Goal: Check status: Check status

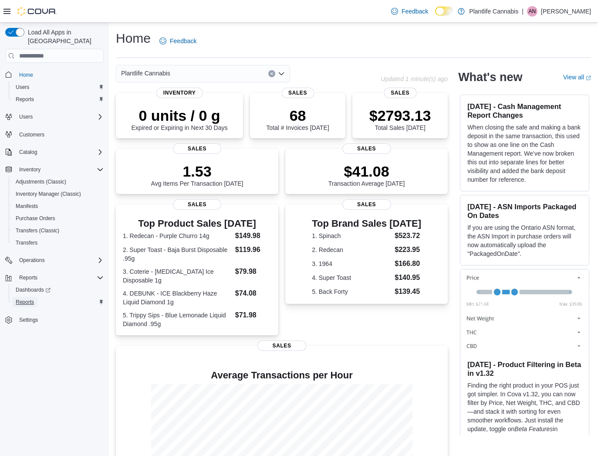
click at [25, 299] on span "Reports" at bounding box center [25, 302] width 18 height 7
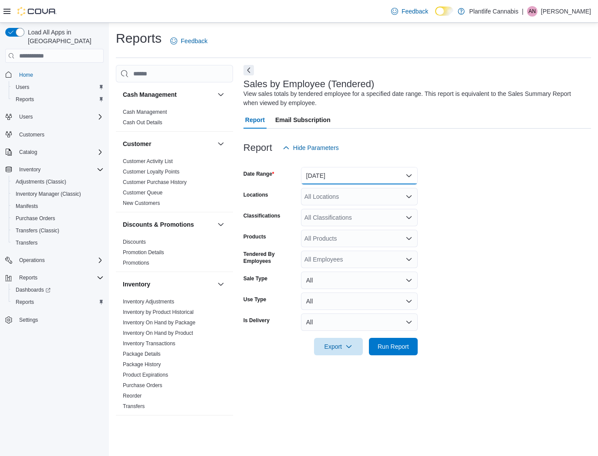
click at [374, 175] on button "[DATE]" at bounding box center [359, 175] width 117 height 17
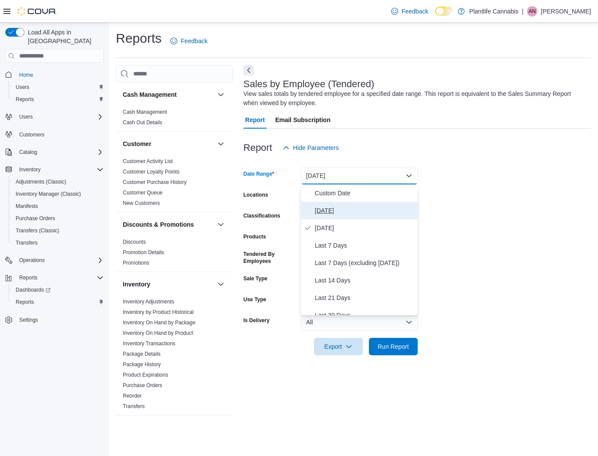
drag, startPoint x: 340, startPoint y: 207, endPoint x: 370, endPoint y: 262, distance: 62.2
click at [341, 208] on span "[DATE]" at bounding box center [364, 210] width 99 height 10
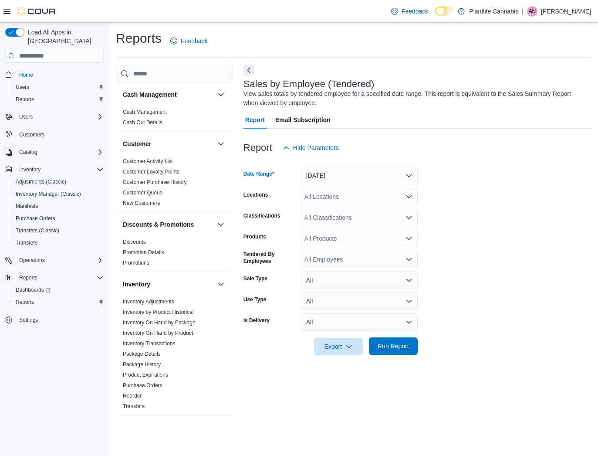
click at [399, 349] on span "Run Report" at bounding box center [393, 346] width 31 height 9
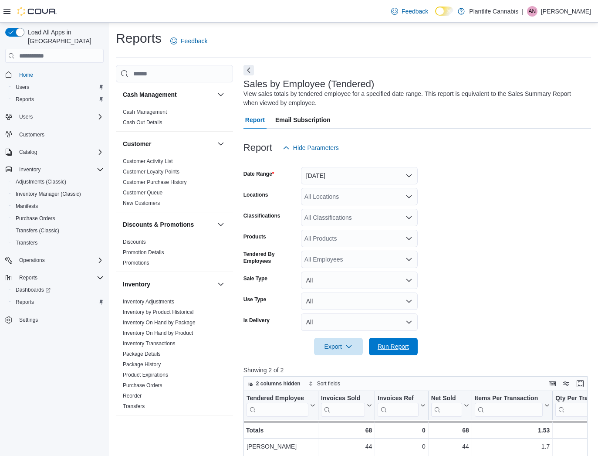
drag, startPoint x: 413, startPoint y: 343, endPoint x: 545, endPoint y: 298, distance: 139.4
click at [414, 343] on button "Run Report" at bounding box center [393, 346] width 49 height 17
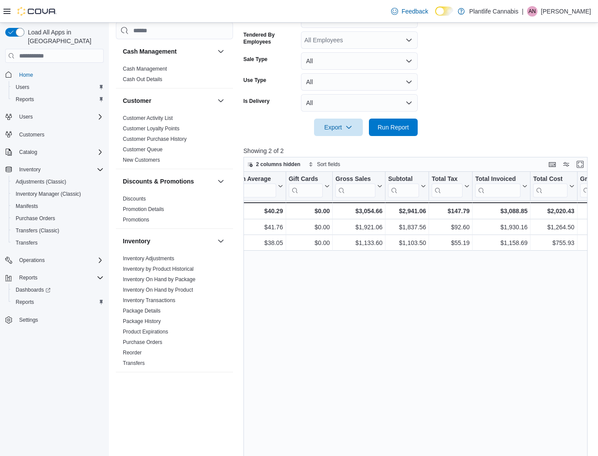
scroll to position [0, 422]
click at [406, 129] on span "Run Report" at bounding box center [393, 126] width 31 height 9
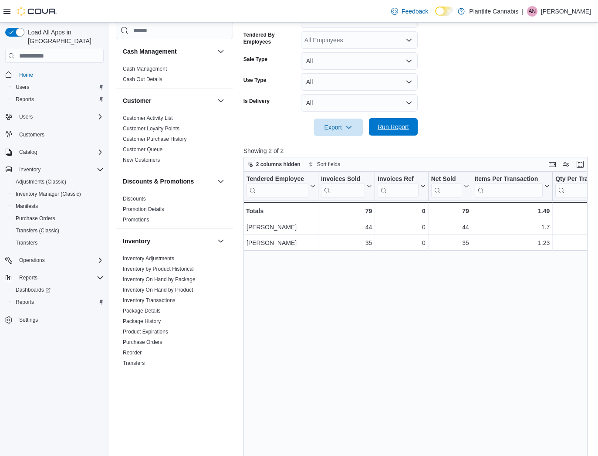
click at [408, 130] on span "Run Report" at bounding box center [393, 126] width 31 height 9
click at [391, 133] on span "Run Report" at bounding box center [393, 126] width 38 height 17
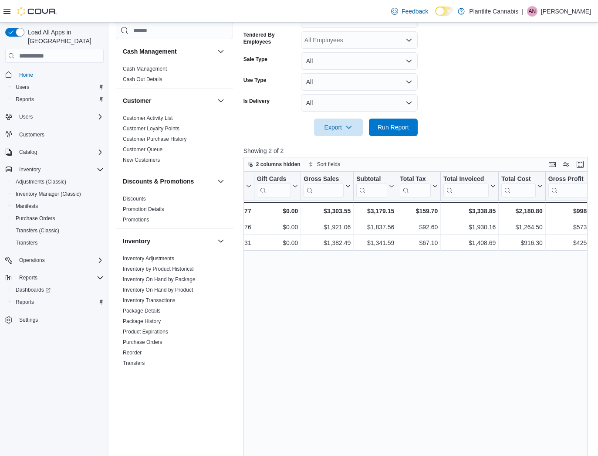
scroll to position [0, 452]
click at [396, 126] on span "Run Report" at bounding box center [393, 126] width 31 height 9
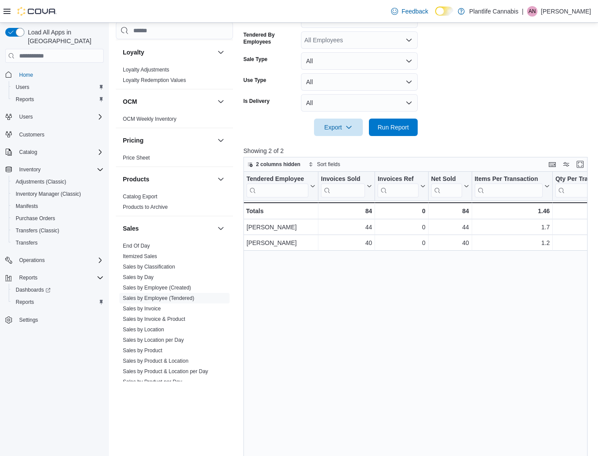
scroll to position [346, 0]
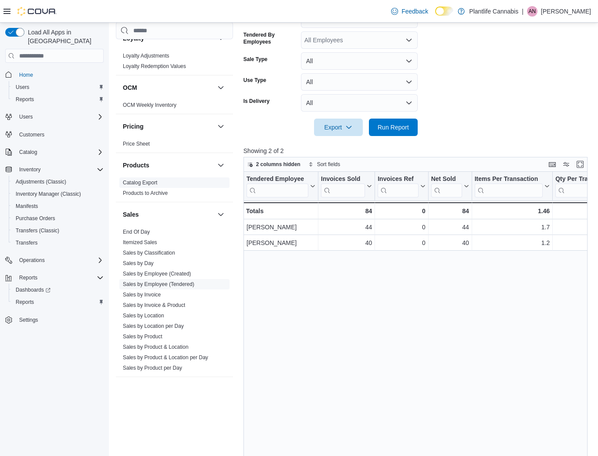
click at [136, 230] on link "End Of Day" at bounding box center [136, 232] width 27 height 6
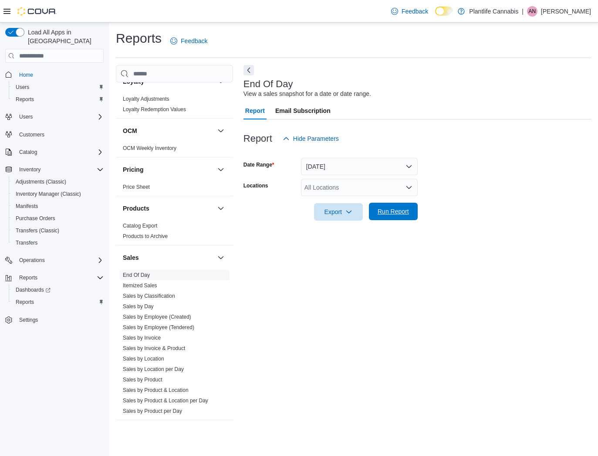
click at [389, 219] on span "Run Report" at bounding box center [393, 211] width 38 height 17
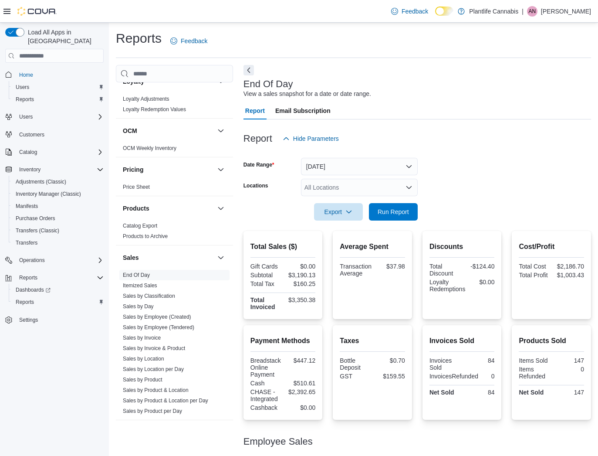
scroll to position [75, 0]
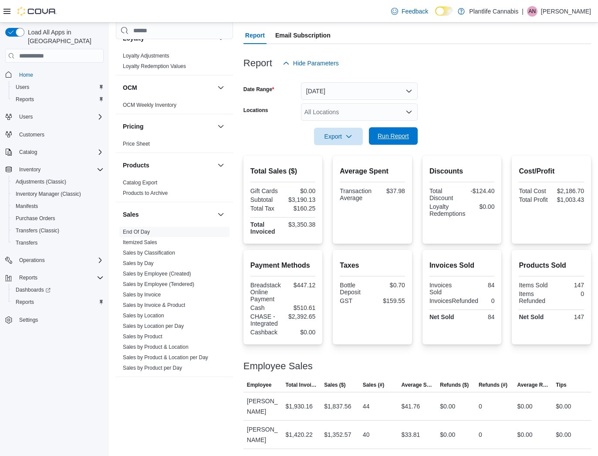
click at [400, 142] on span "Run Report" at bounding box center [393, 135] width 38 height 17
click at [393, 133] on span "Run Report" at bounding box center [393, 136] width 31 height 9
click at [180, 285] on link "Sales by Employee (Tendered)" at bounding box center [158, 284] width 71 height 6
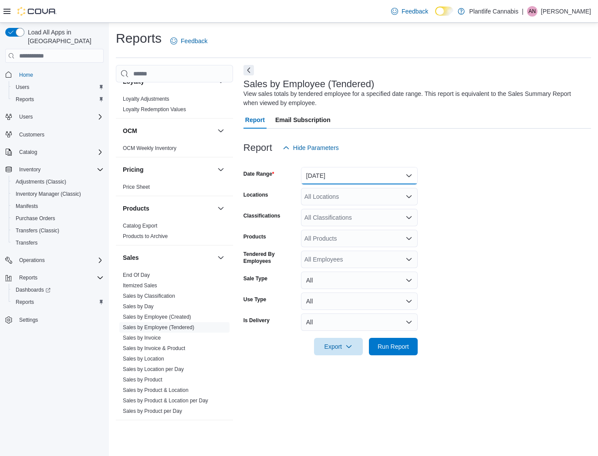
drag, startPoint x: 353, startPoint y: 173, endPoint x: 347, endPoint y: 190, distance: 18.5
click at [353, 176] on button "[DATE]" at bounding box center [359, 175] width 117 height 17
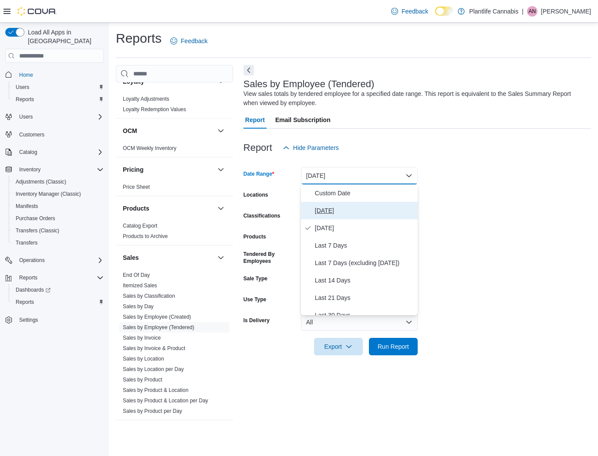
click at [338, 203] on button "[DATE]" at bounding box center [359, 210] width 117 height 17
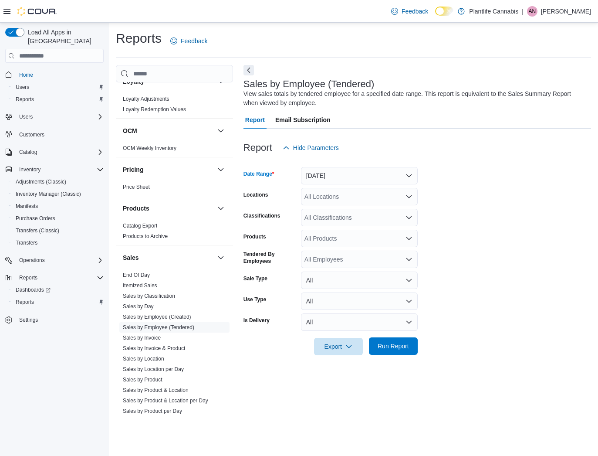
click at [396, 341] on span "Run Report" at bounding box center [393, 345] width 38 height 17
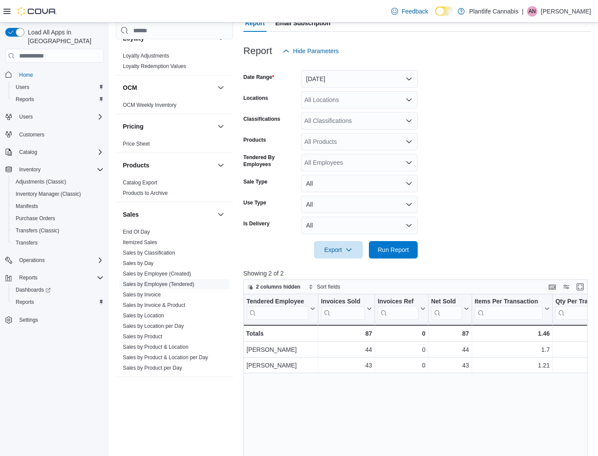
scroll to position [103, 0]
